Goal: Task Accomplishment & Management: Complete application form

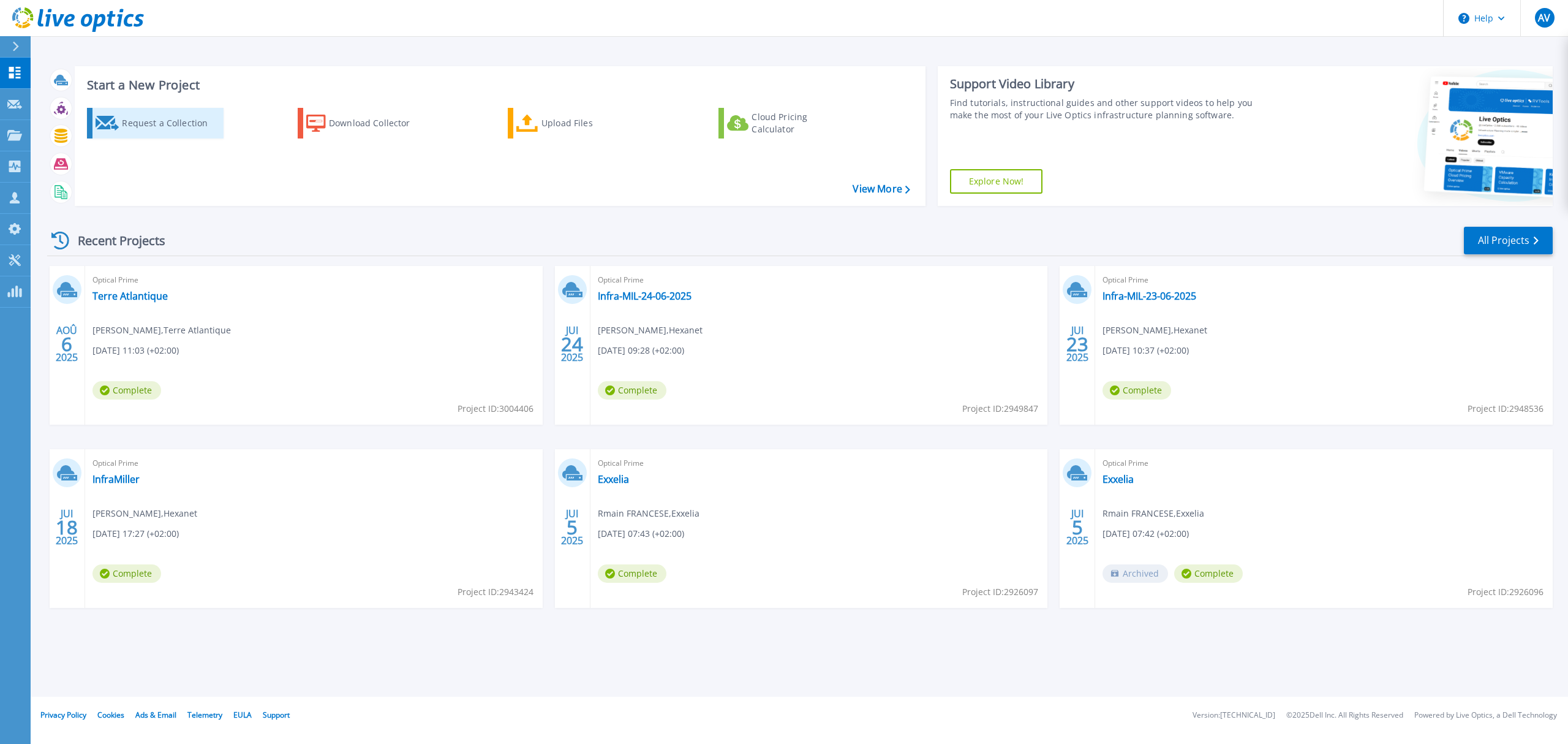
click at [131, 124] on div "Request a Collection" at bounding box center [170, 123] width 98 height 25
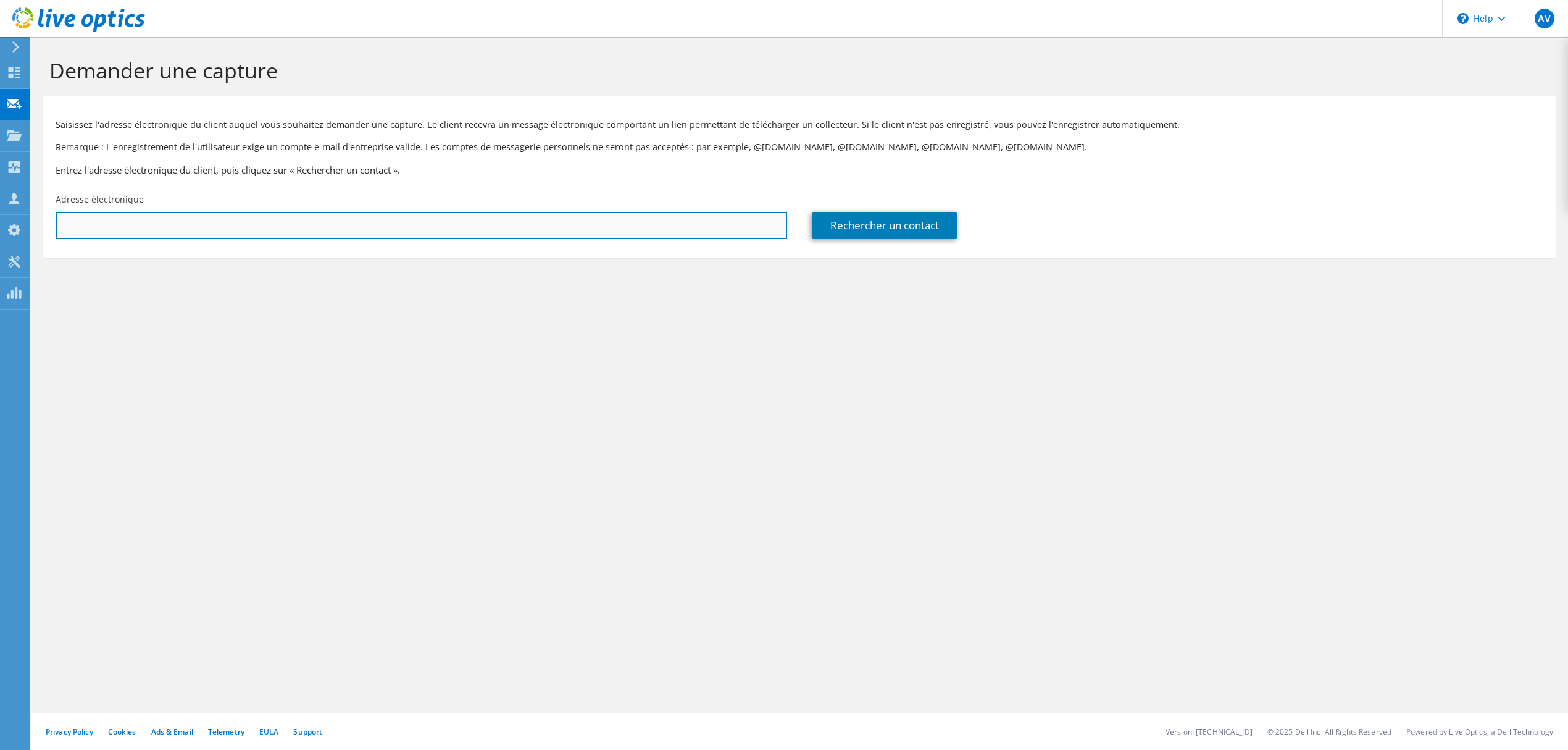
click at [304, 232] on input "text" at bounding box center [421, 226] width 732 height 27
click at [369, 226] on input "text" at bounding box center [421, 226] width 732 height 27
paste input "ljolibois@groupe-courlancy.com"
type input "ljolibois@groupe-courlancy.com"
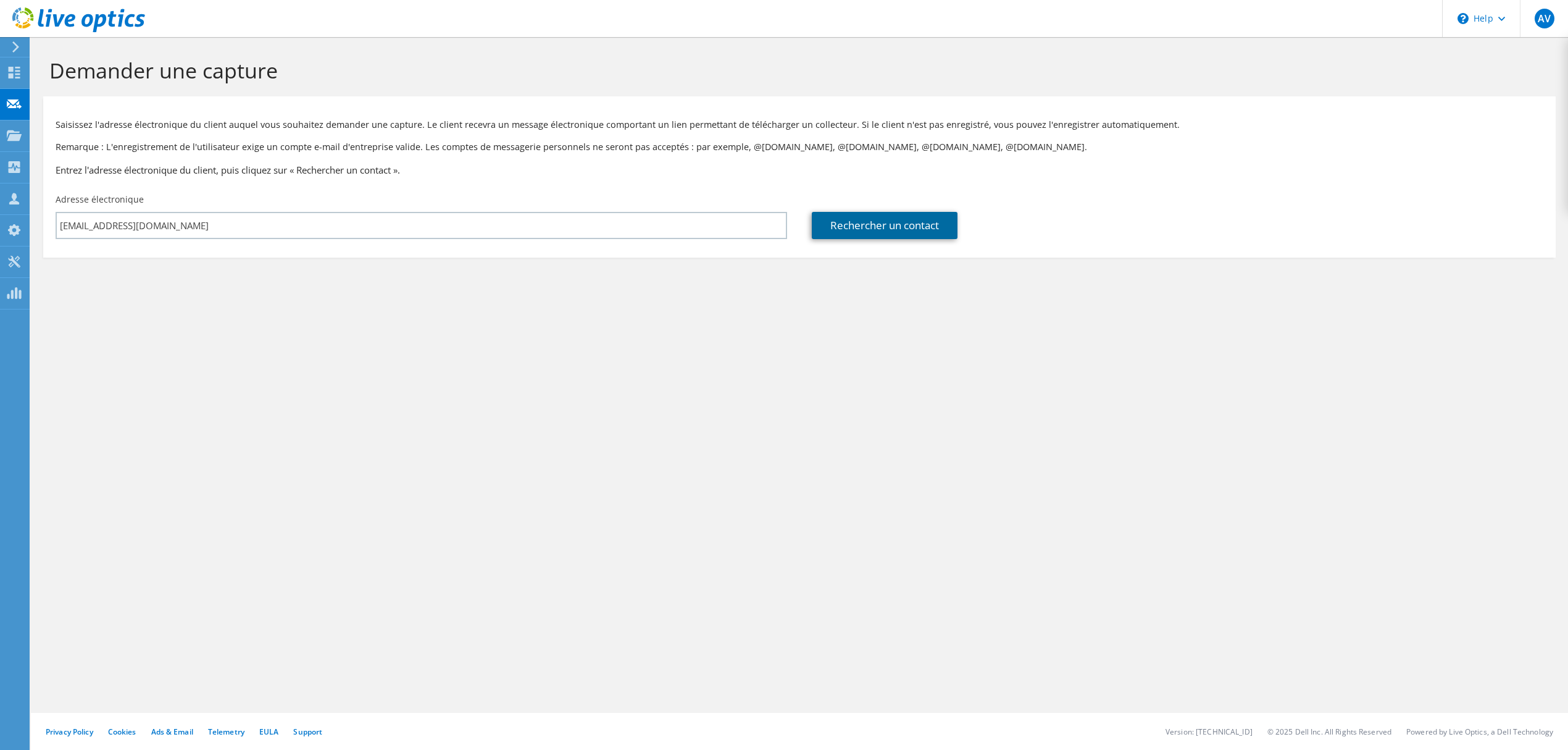
click at [816, 235] on link "Rechercher un contact" at bounding box center [884, 226] width 145 height 27
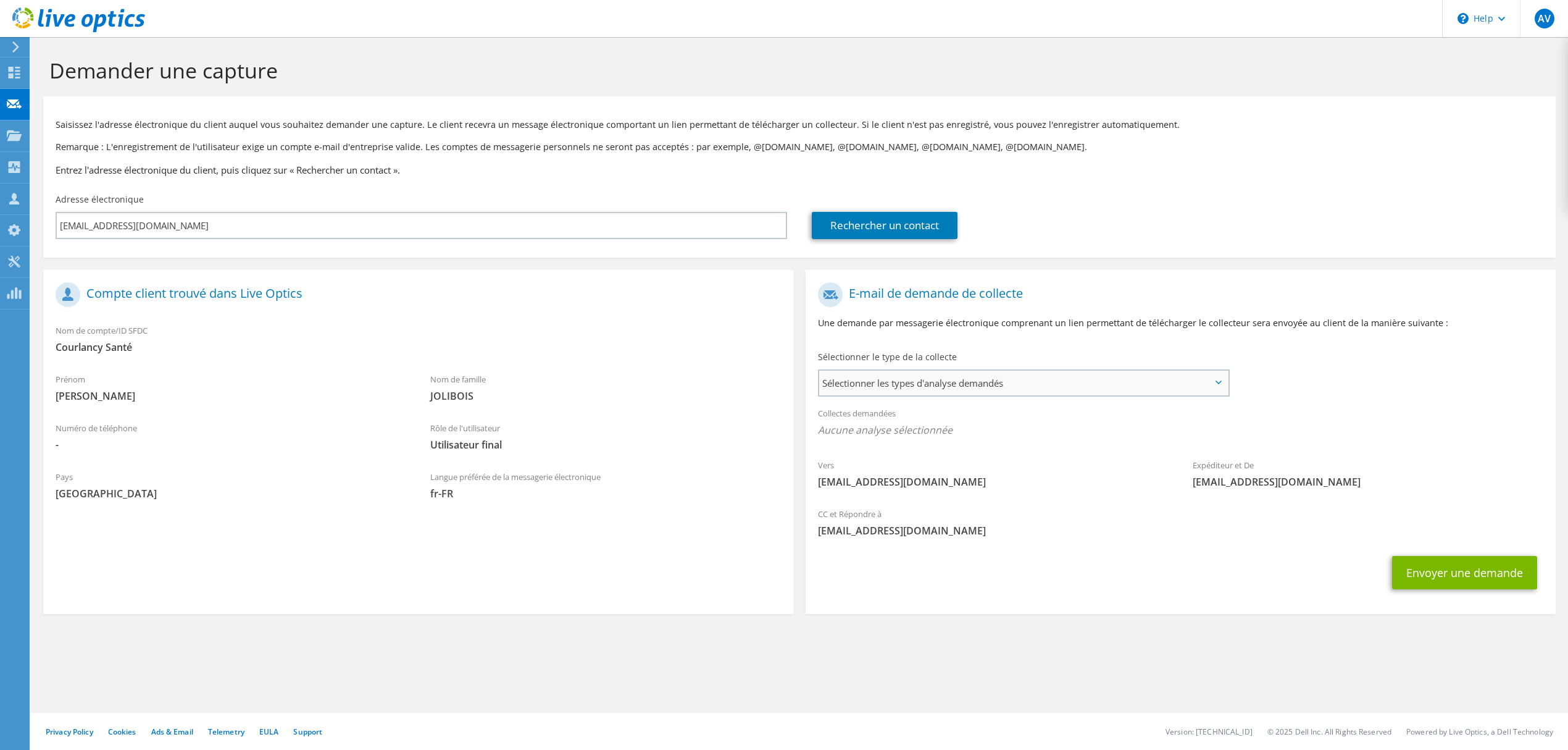
click at [986, 370] on span "Sélectionner les types d'analyse demandés" at bounding box center [1023, 382] width 408 height 25
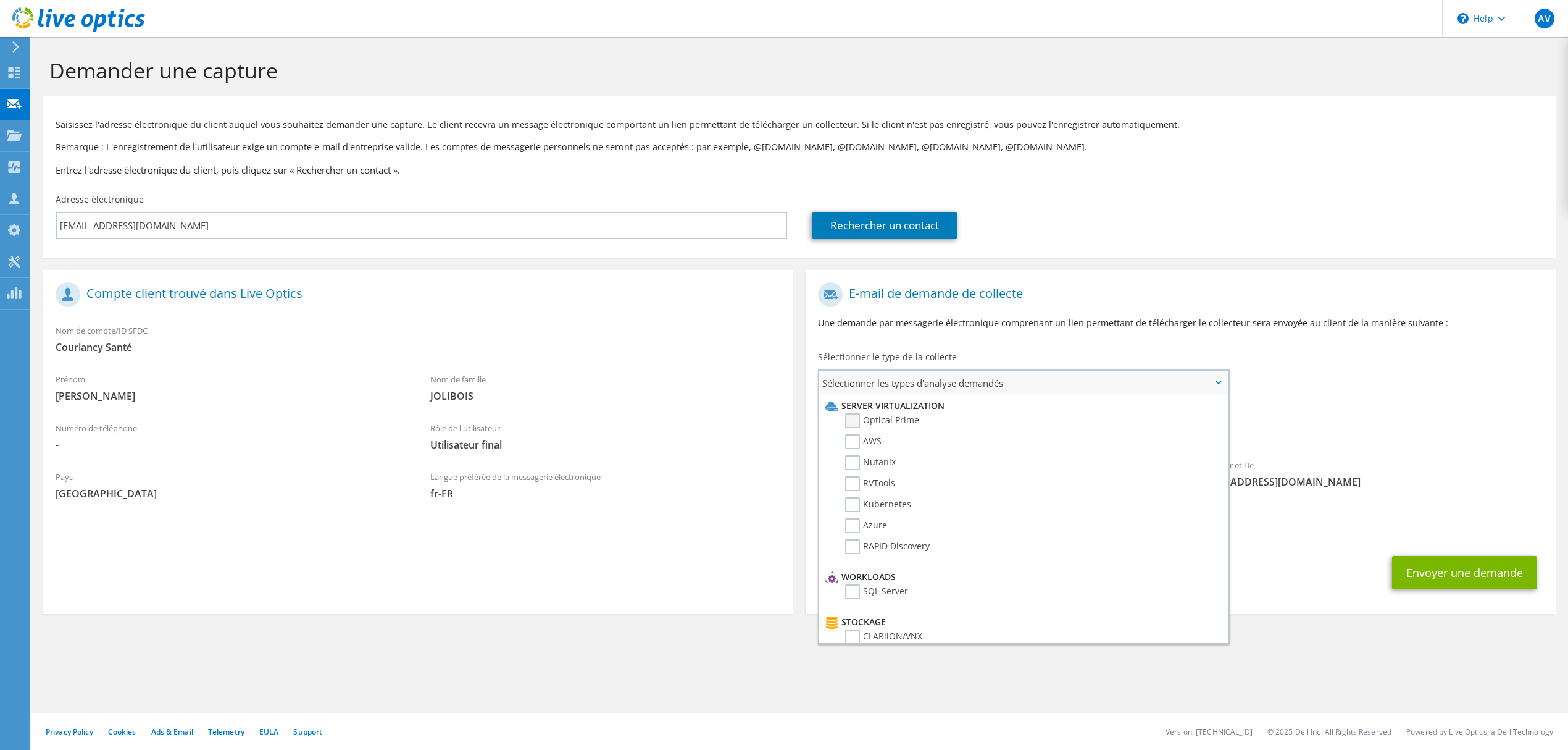
click at [897, 414] on label "Optical Prime" at bounding box center [882, 420] width 74 height 15
click at [0, 0] on input "Optical Prime" at bounding box center [0, 0] width 0 height 0
click at [1328, 342] on div "E-mail de demande de collecte Une demande par messagerie électronique comprenan…" at bounding box center [1181, 310] width 750 height 69
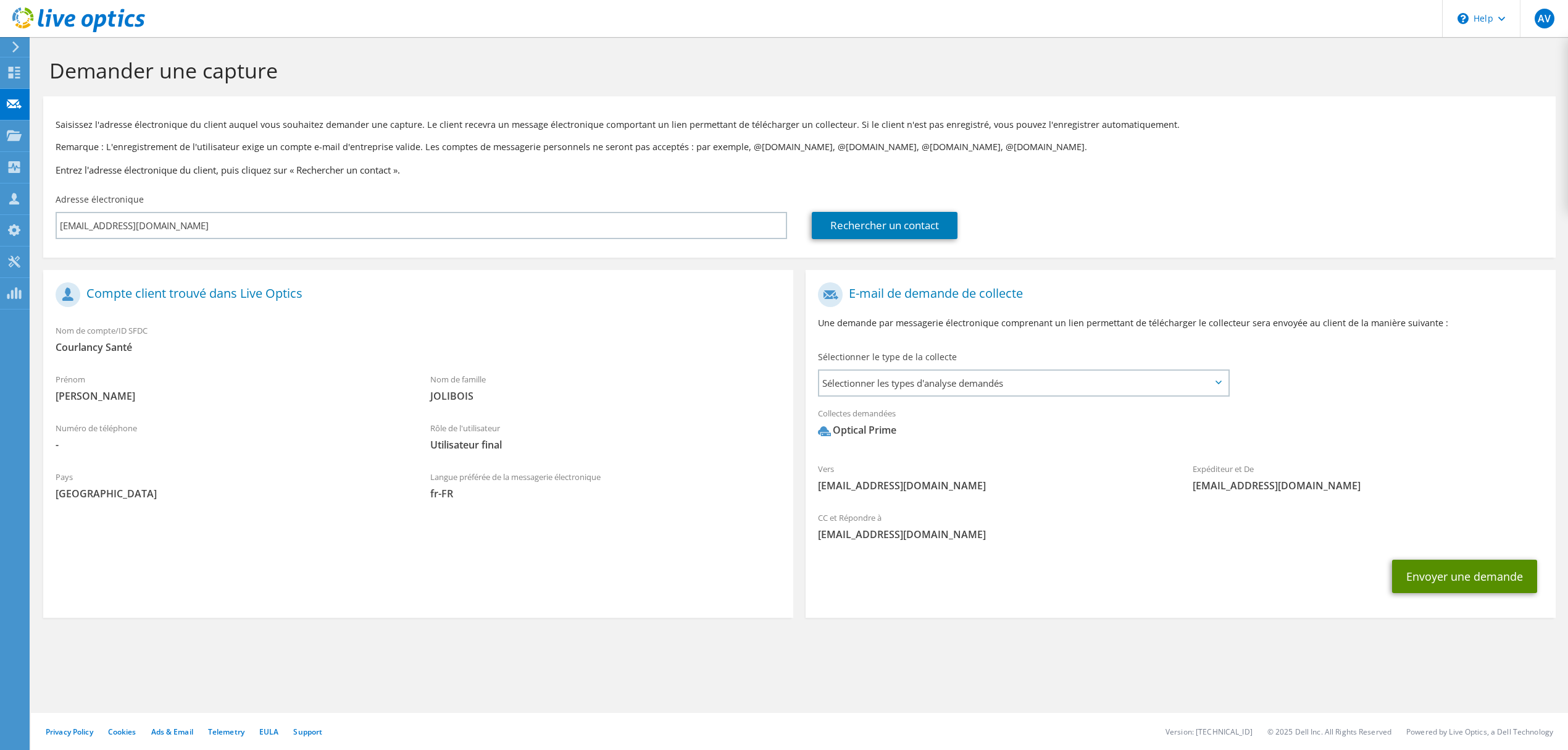
click at [1398, 570] on button "Envoyer une demande" at bounding box center [1464, 576] width 145 height 33
